Goal: Task Accomplishment & Management: Manage account settings

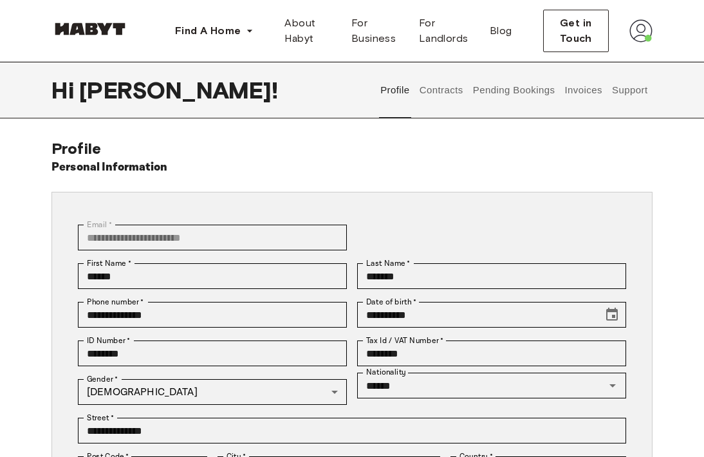
click at [436, 89] on button "Contracts" at bounding box center [441, 90] width 47 height 57
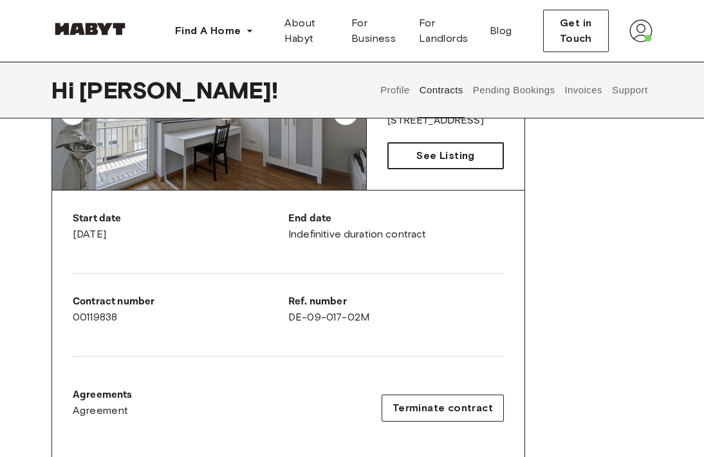
scroll to position [344, 0]
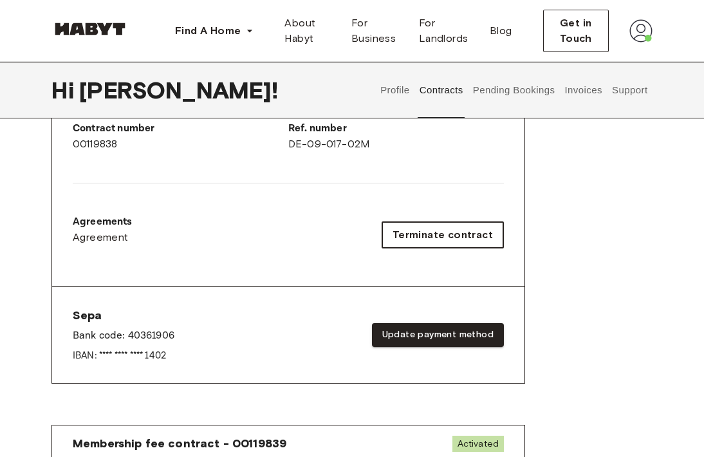
click at [441, 230] on span "Terminate contract" at bounding box center [443, 234] width 100 height 15
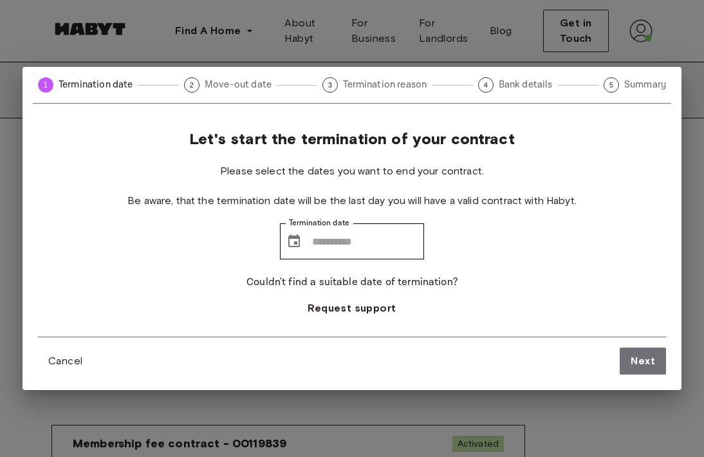
click at [249, 87] on span "Move-out date" at bounding box center [238, 85] width 67 height 14
click at [316, 237] on input "Termination date" at bounding box center [368, 241] width 112 height 36
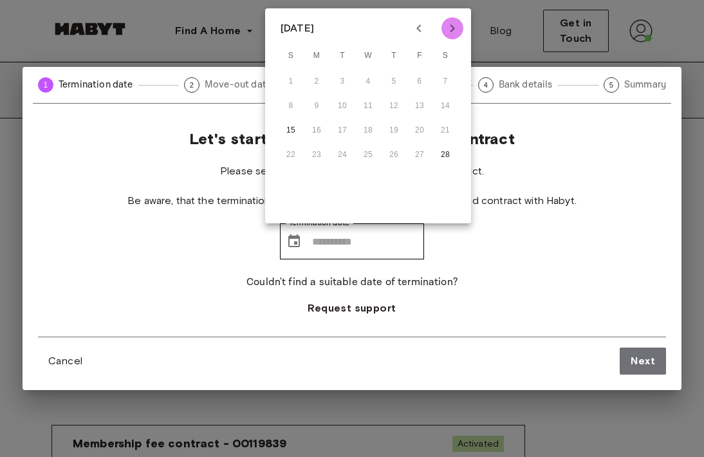
click at [450, 30] on icon "Next month" at bounding box center [452, 28] width 15 height 15
click at [417, 28] on icon "Previous month" at bounding box center [418, 28] width 5 height 8
click at [423, 30] on icon "Previous month" at bounding box center [418, 28] width 15 height 15
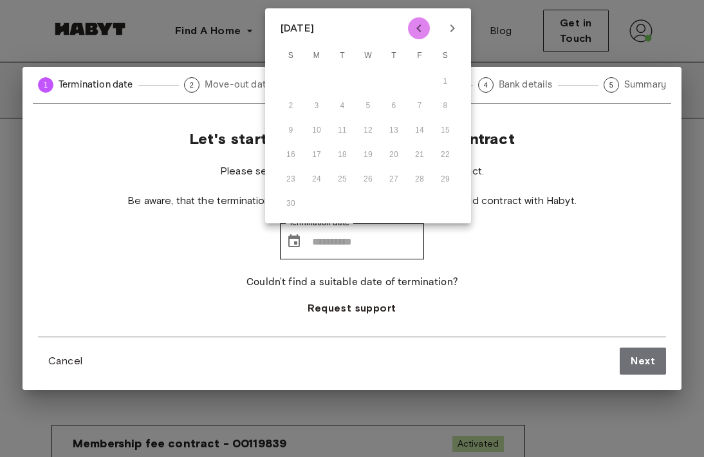
click at [422, 31] on icon "Previous month" at bounding box center [418, 28] width 15 height 15
click at [392, 123] on div "14 15 16 17 18 19 20" at bounding box center [368, 130] width 206 height 23
click at [424, 142] on div "1 2 3 4 5 6 7 8 9 10 11 12 13 14 15 16 17 18 19 20 21 22 23 24 25 26 27 28 29 30" at bounding box center [368, 131] width 206 height 124
click at [456, 22] on icon "Next month" at bounding box center [452, 28] width 15 height 15
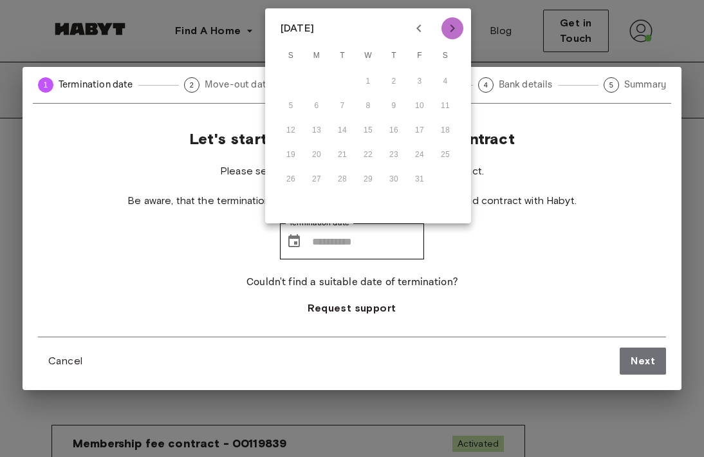
click at [456, 22] on icon "Next month" at bounding box center [452, 28] width 15 height 15
click at [456, 23] on icon "Next month" at bounding box center [452, 28] width 15 height 15
click at [443, 153] on button "28" at bounding box center [445, 155] width 23 height 23
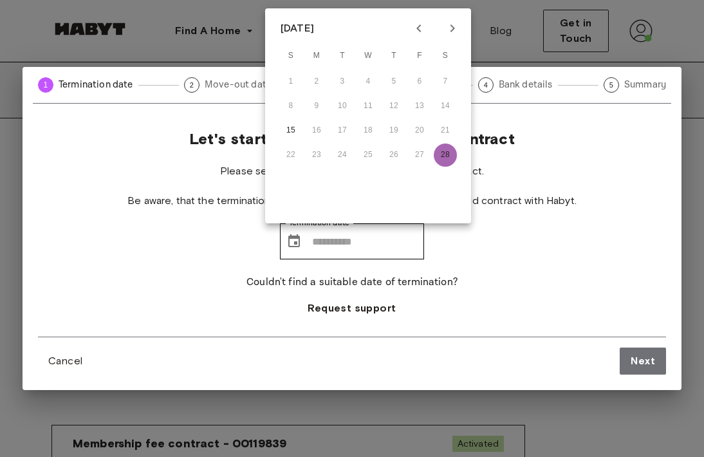
type input "**********"
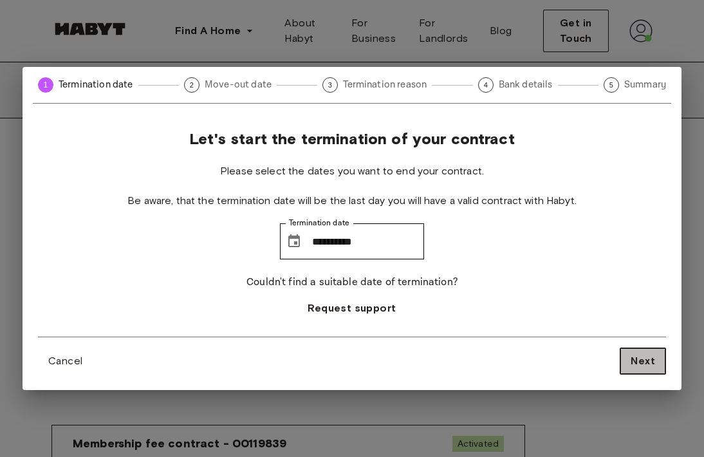
click at [650, 369] on button "Next" at bounding box center [643, 361] width 46 height 27
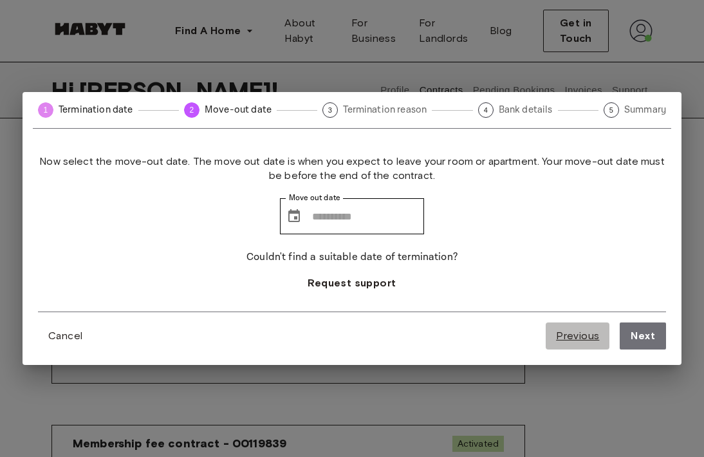
click at [586, 344] on button "Previous" at bounding box center [578, 335] width 64 height 27
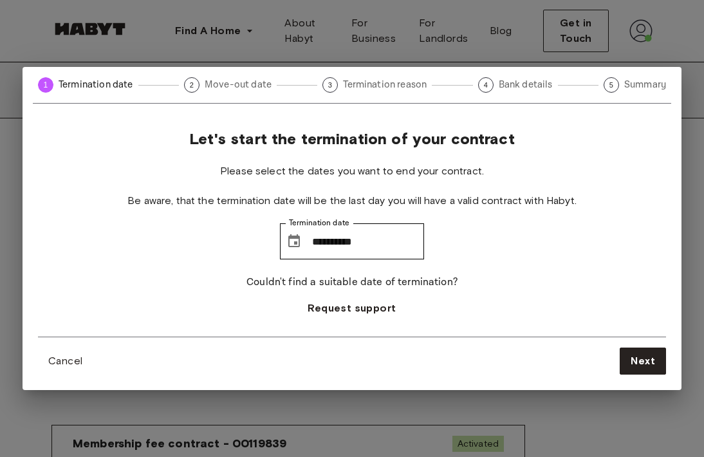
click at [389, 97] on div "1 Termination date 2 Move-out date 3 Termination reason 4 Bank details 5 Summary" at bounding box center [352, 90] width 638 height 26
click at [624, 357] on button "Next" at bounding box center [643, 361] width 46 height 27
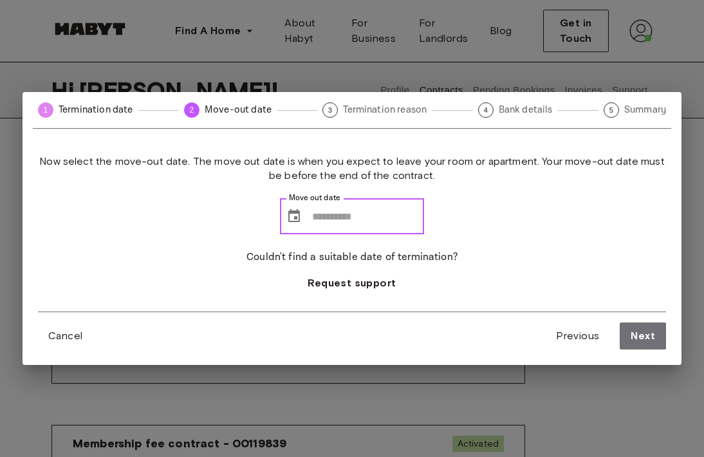
click at [364, 219] on input "Move out date" at bounding box center [368, 216] width 112 height 36
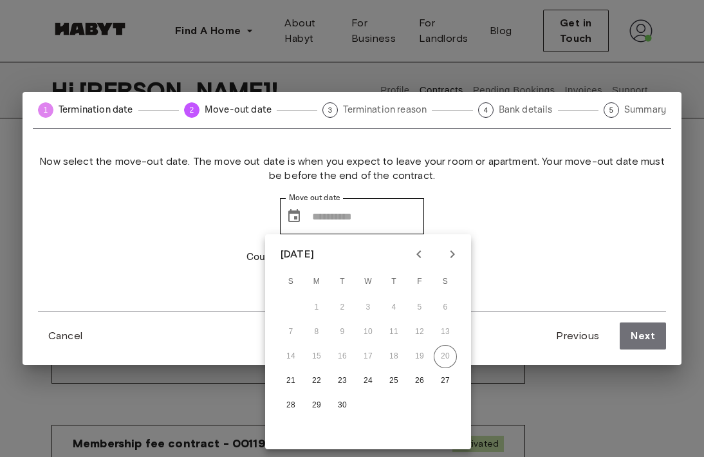
click at [570, 239] on div "Now select the move-out date. The move out date is when you expect to leave you…" at bounding box center [352, 232] width 628 height 157
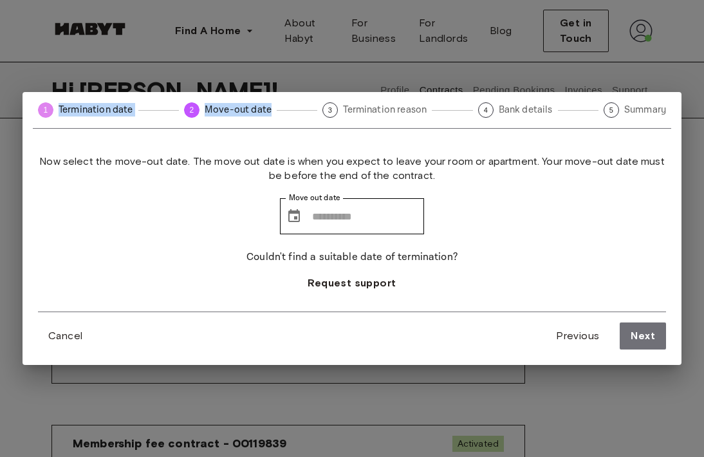
drag, startPoint x: 61, startPoint y: 109, endPoint x: 257, endPoint y: 120, distance: 196.6
click at [257, 120] on div "1 Termination date 2 Move-out date 3 Termination reason 4 Bank details 5 Summary" at bounding box center [352, 115] width 638 height 26
copy div "Termination date 2 Move-out date"
click at [369, 114] on span "Termination reason" at bounding box center [385, 110] width 84 height 14
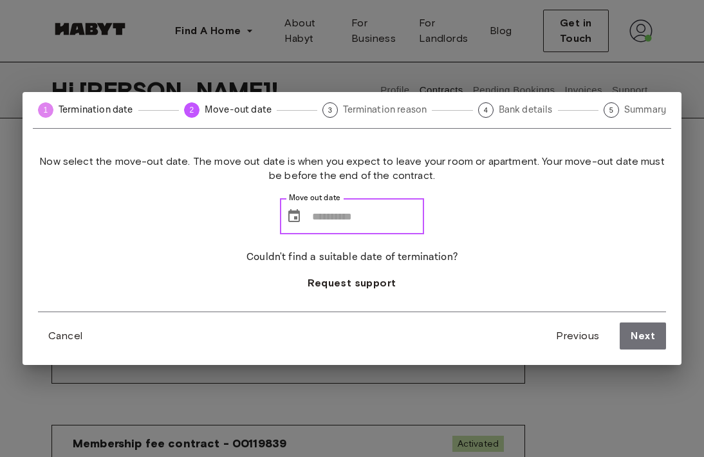
click at [346, 209] on input "Move out date" at bounding box center [368, 216] width 112 height 36
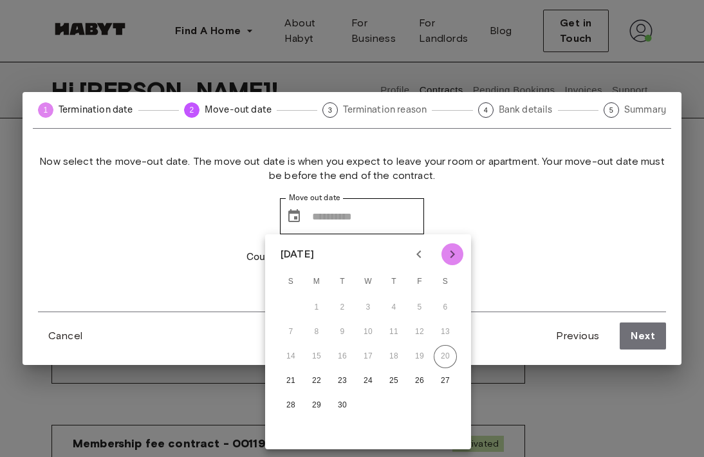
click at [454, 258] on icon "Next month" at bounding box center [452, 254] width 15 height 15
click at [292, 384] on button "21" at bounding box center [290, 380] width 23 height 23
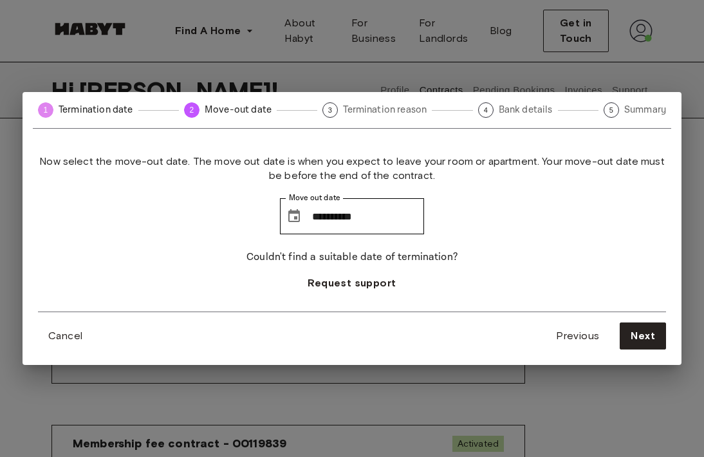
type input "**********"
click at [643, 340] on span "Next" at bounding box center [643, 335] width 24 height 15
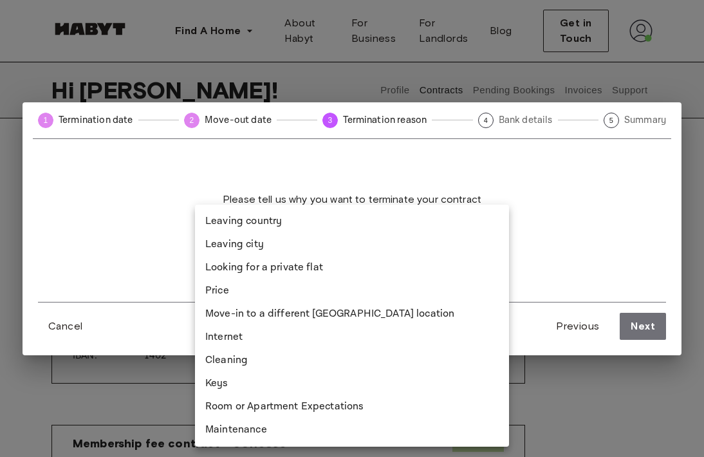
click at [483, 237] on body "Find A Home Europe Amsterdam Berlin Frankfurt Hamburg Lisbon Madrid Milan Moden…" at bounding box center [352, 458] width 704 height 1605
click at [548, 229] on div at bounding box center [352, 228] width 704 height 457
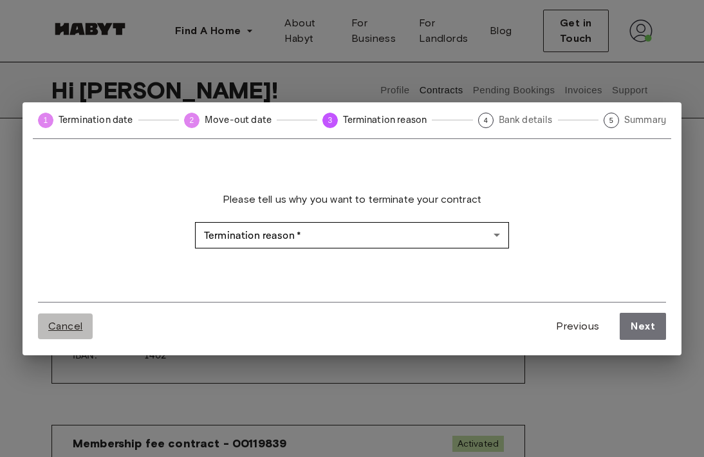
click at [67, 318] on button "Cancel" at bounding box center [65, 326] width 55 height 26
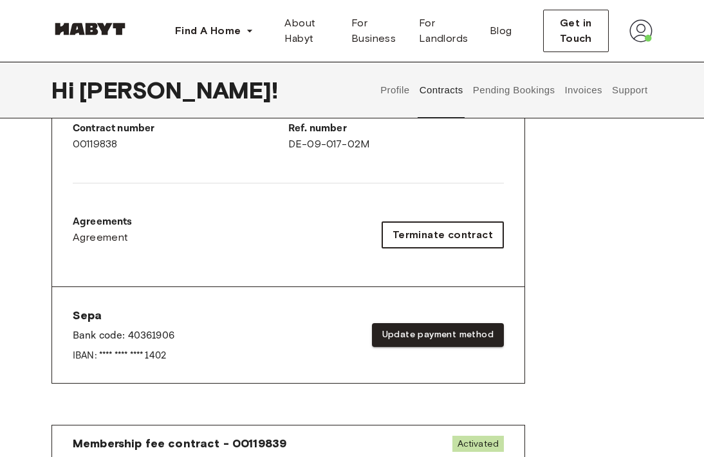
click at [404, 237] on span "Terminate contract" at bounding box center [443, 234] width 100 height 15
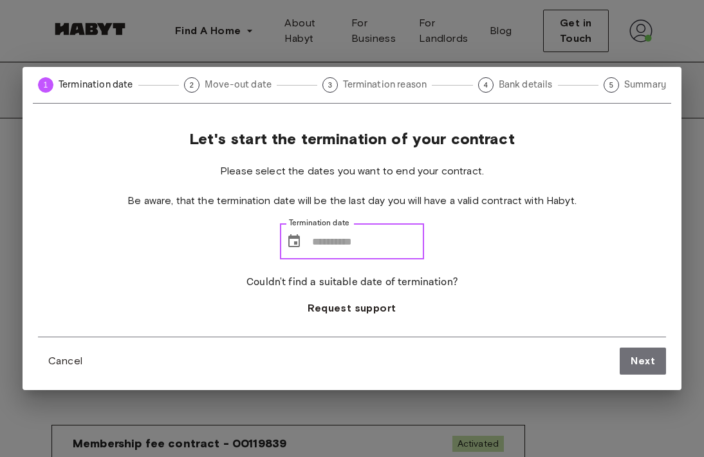
click at [358, 247] on input "Termination date" at bounding box center [368, 241] width 112 height 36
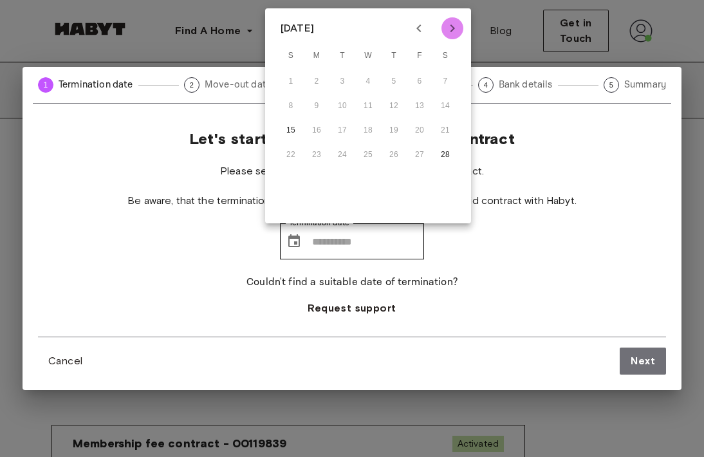
click at [454, 27] on icon "Next month" at bounding box center [452, 28] width 15 height 15
click at [415, 26] on icon "Previous month" at bounding box center [418, 28] width 15 height 15
click at [416, 27] on icon "Previous month" at bounding box center [418, 28] width 15 height 15
click at [451, 28] on icon "Next month" at bounding box center [452, 28] width 15 height 15
click at [554, 248] on div "Let's start the termination of your contract Please select the dates you want t…" at bounding box center [352, 232] width 628 height 207
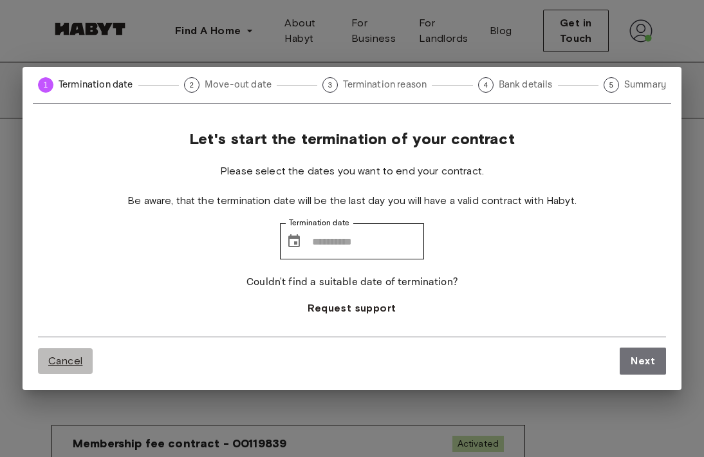
click at [58, 348] on button "Cancel" at bounding box center [65, 361] width 55 height 26
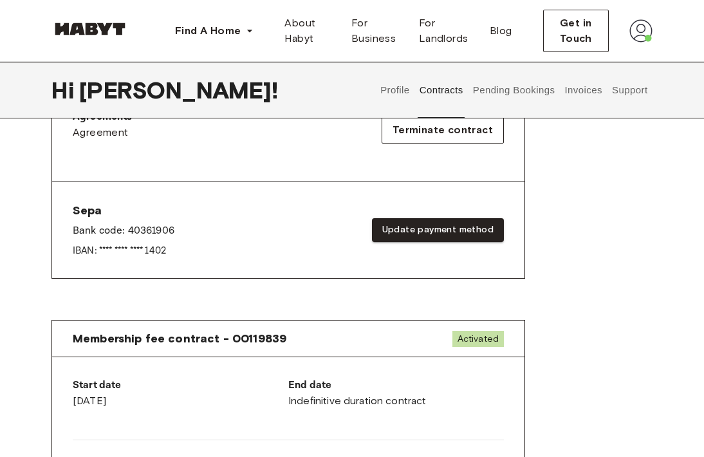
scroll to position [362, 0]
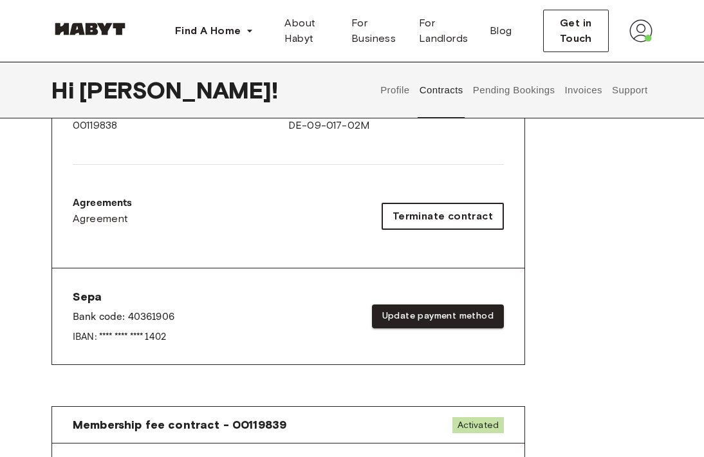
click at [455, 209] on span "Terminate contract" at bounding box center [443, 216] width 100 height 15
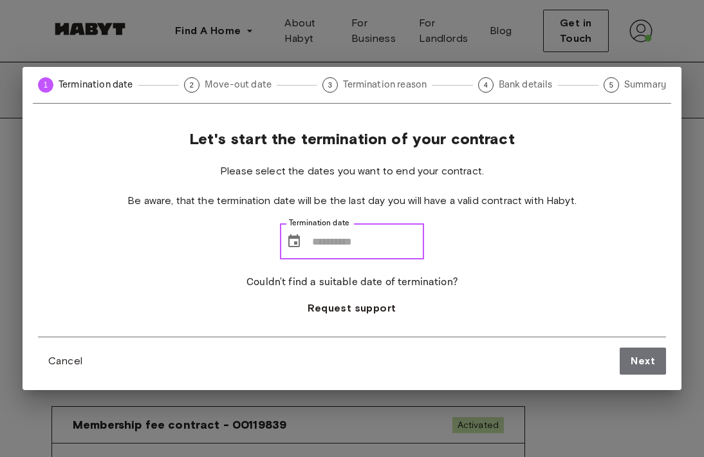
click at [331, 236] on input "Termination date" at bounding box center [368, 241] width 112 height 36
